Goal: Navigation & Orientation: Understand site structure

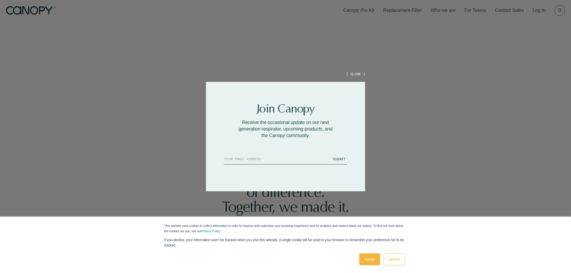
click at [359, 75] on button "[ CLOSE ]" at bounding box center [355, 73] width 19 height 5
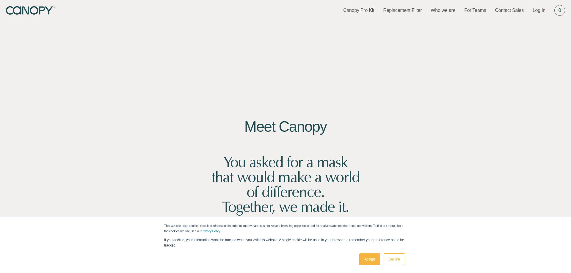
click at [372, 261] on link "Accept" at bounding box center [369, 260] width 21 height 12
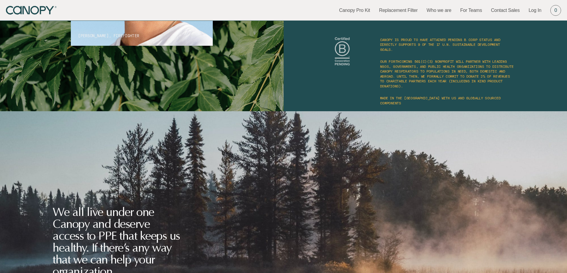
scroll to position [3731, 0]
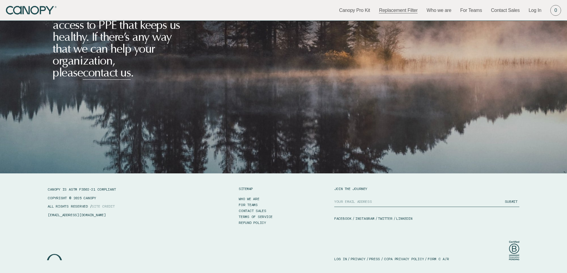
click at [397, 12] on link "Replacement Filter" at bounding box center [398, 10] width 39 height 7
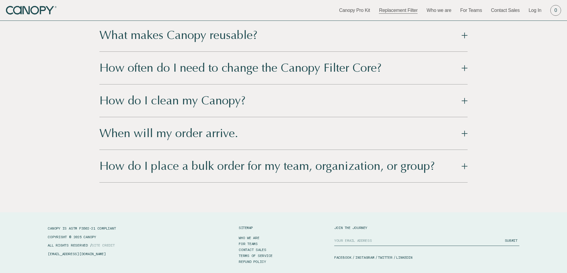
scroll to position [909, 0]
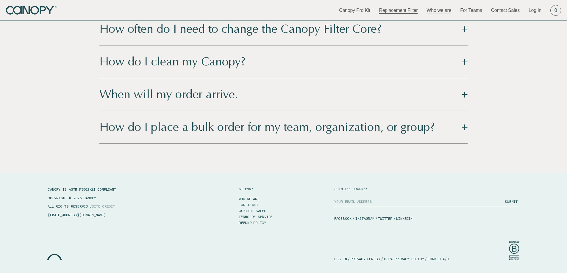
click at [439, 11] on link "Who we are" at bounding box center [438, 10] width 25 height 7
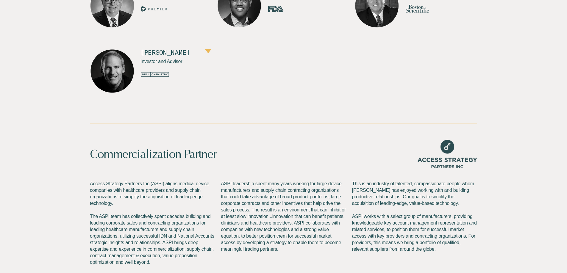
scroll to position [665, 0]
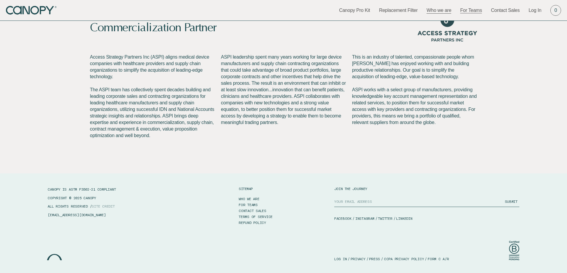
click at [464, 10] on link "For Teams" at bounding box center [471, 10] width 22 height 7
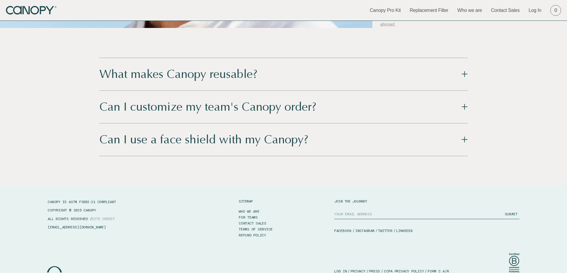
scroll to position [1833, 0]
